Goal: Navigation & Orientation: Find specific page/section

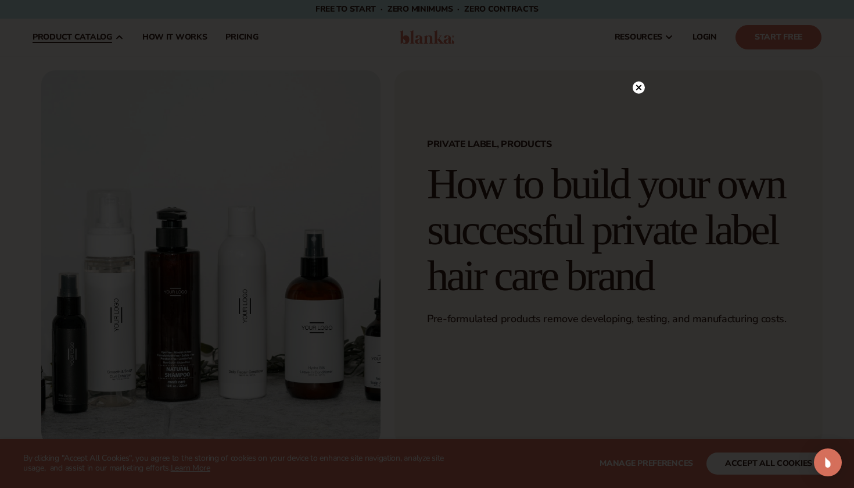
click at [109, 208] on div at bounding box center [427, 244] width 854 height 488
click at [640, 113] on circle at bounding box center [639, 111] width 12 height 12
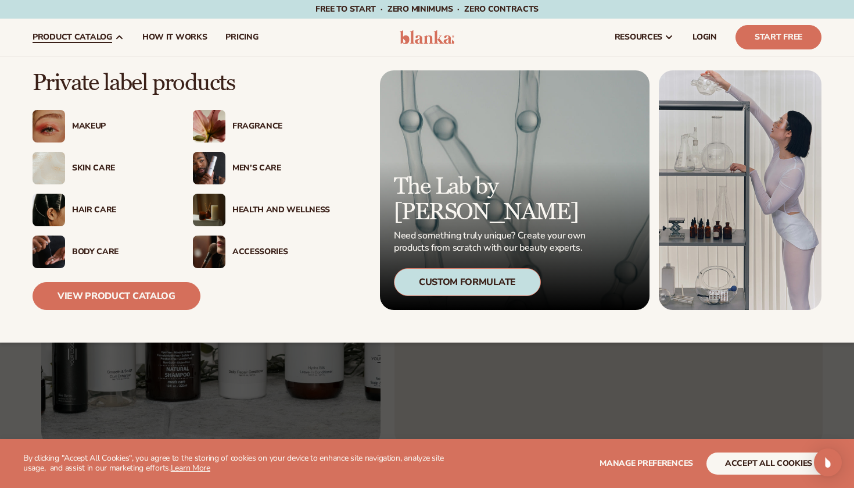
click at [108, 207] on div "Hair Care" at bounding box center [121, 210] width 98 height 10
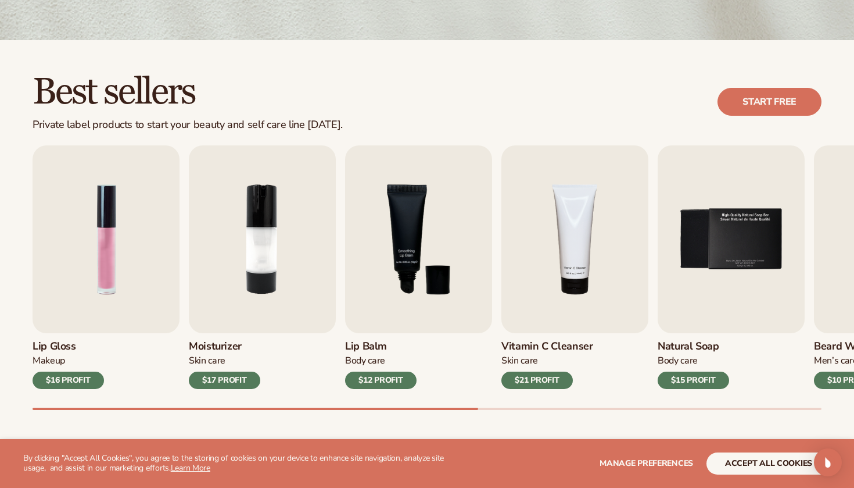
scroll to position [274, 0]
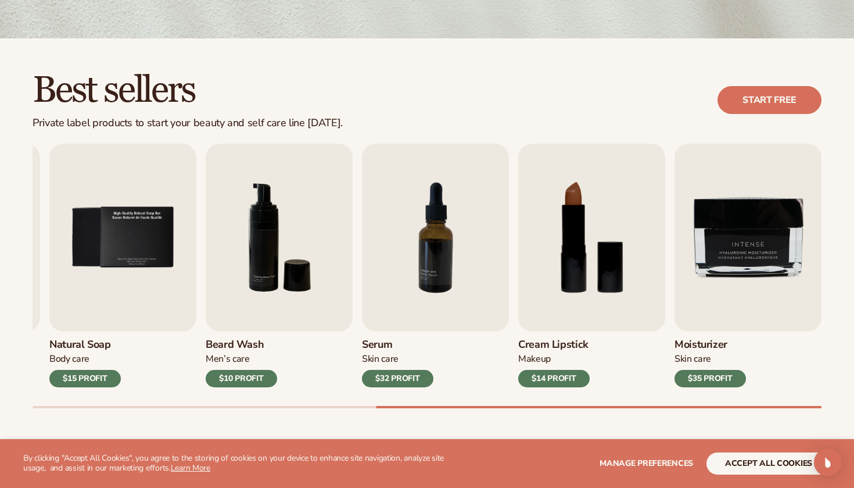
click at [761, 465] on button "accept all cookies" at bounding box center [769, 463] width 124 height 22
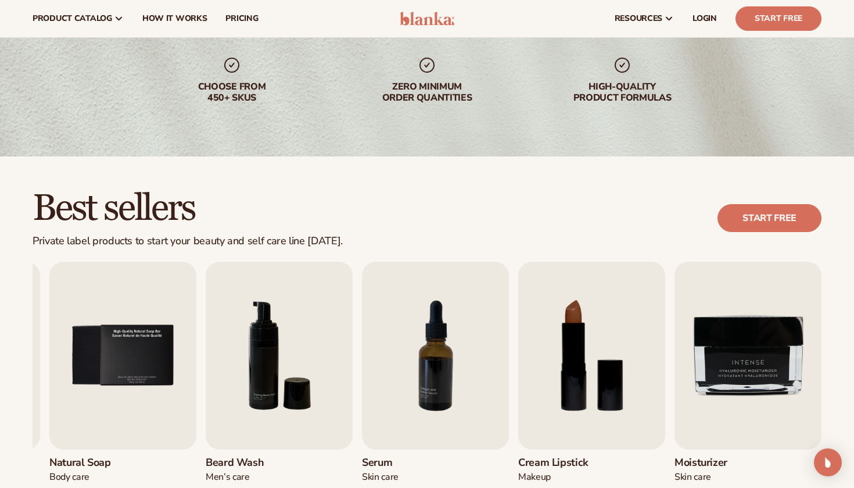
scroll to position [30, 0]
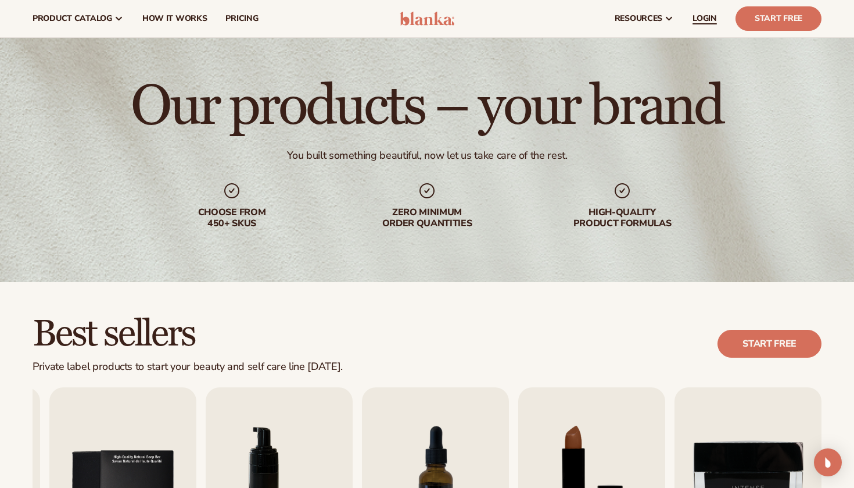
click at [707, 19] on span "LOGIN" at bounding box center [705, 18] width 24 height 9
